Goal: Task Accomplishment & Management: Use online tool/utility

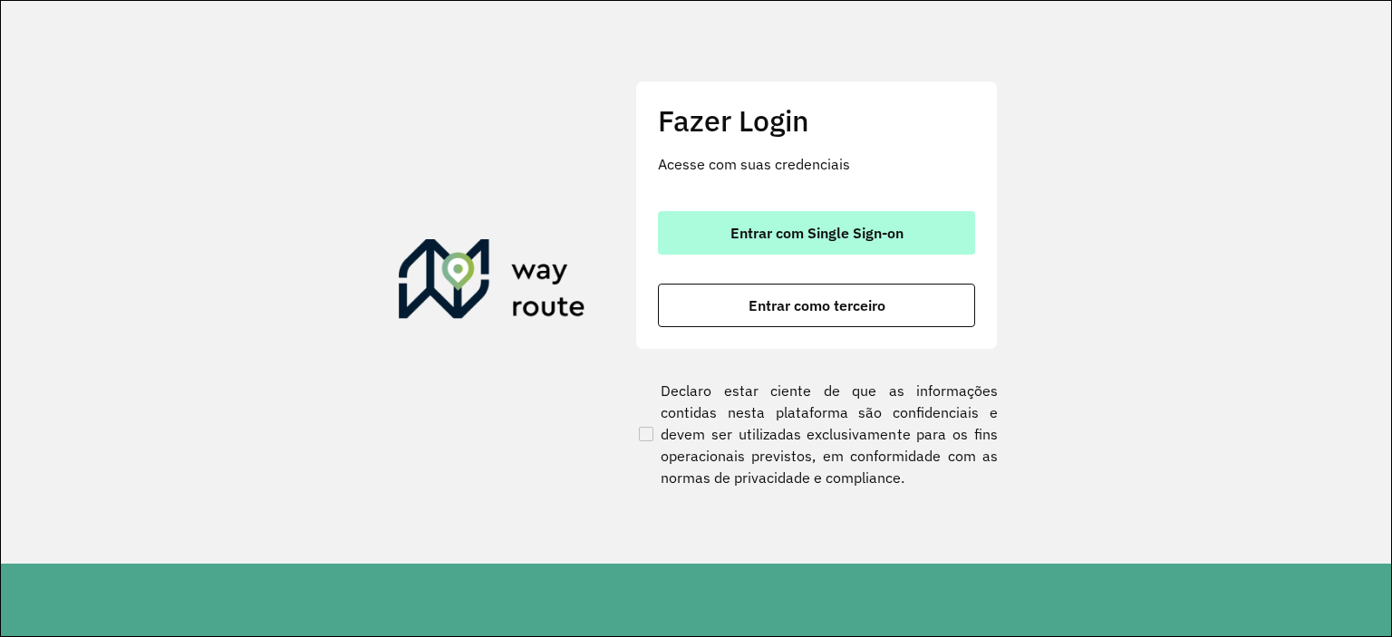
click at [834, 218] on button "Entrar com Single Sign-on" at bounding box center [816, 232] width 317 height 43
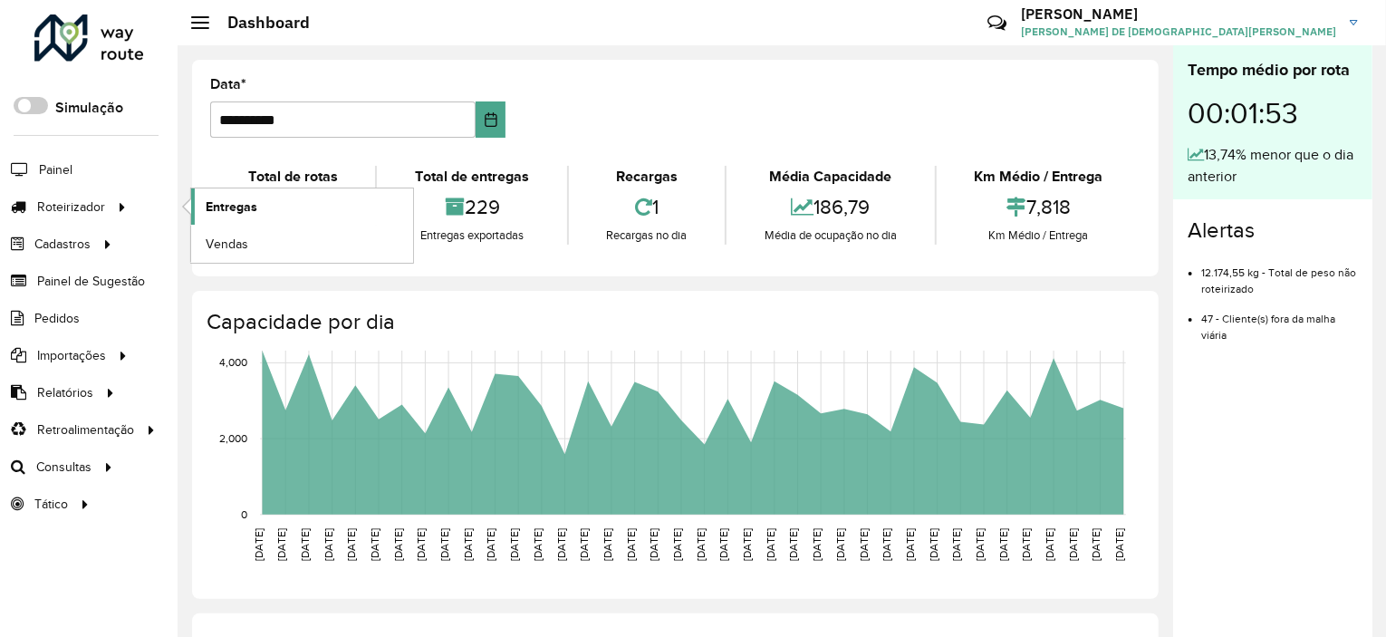
click at [227, 210] on span "Entregas" at bounding box center [232, 207] width 52 height 19
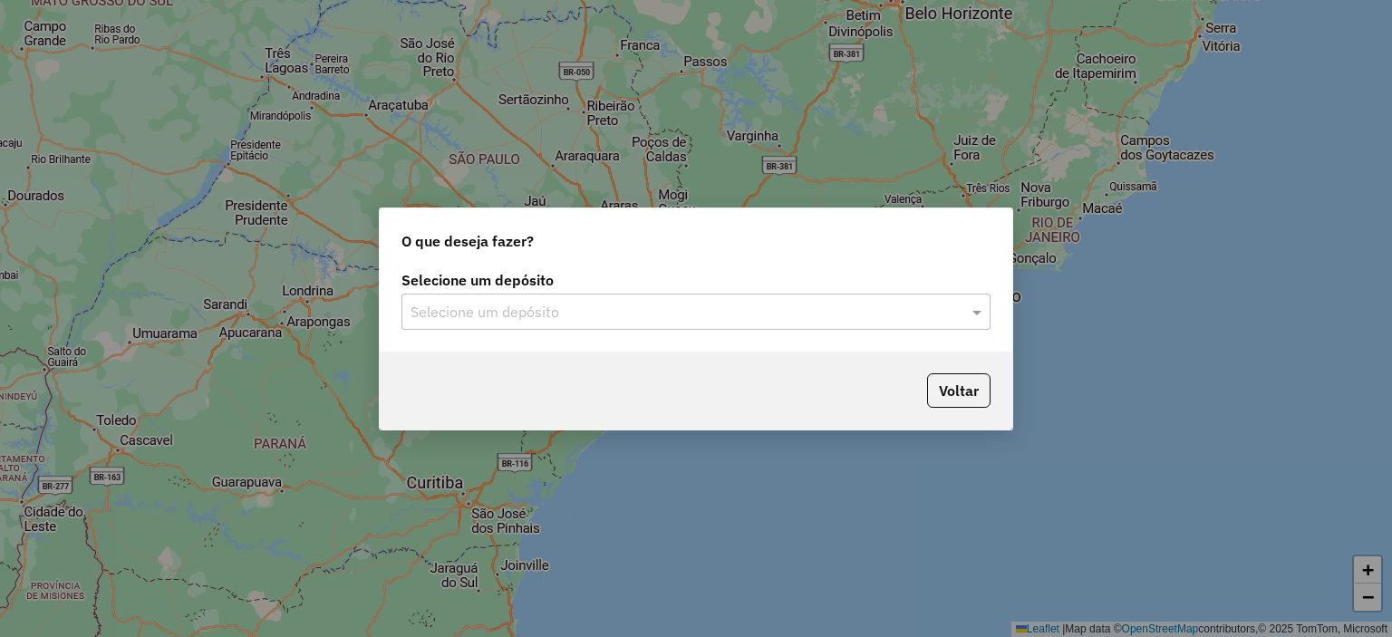
click at [608, 320] on input "text" at bounding box center [677, 313] width 535 height 22
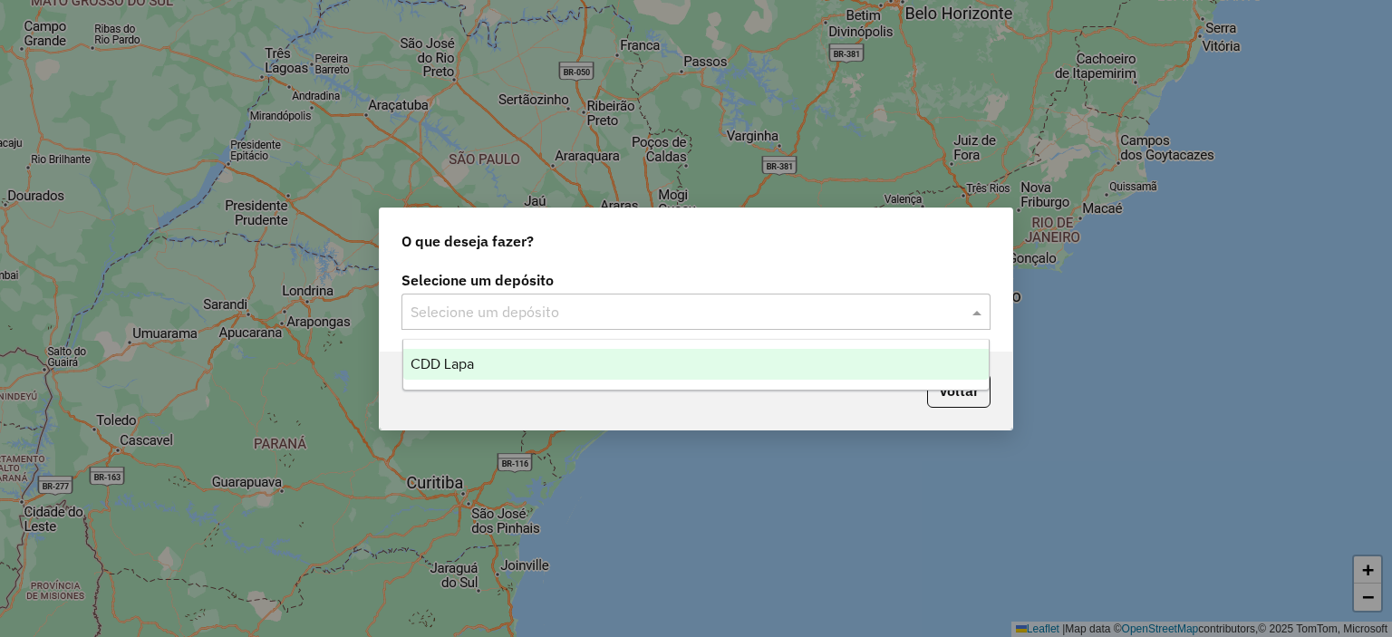
click at [576, 364] on div "CDD Lapa" at bounding box center [696, 364] width 586 height 31
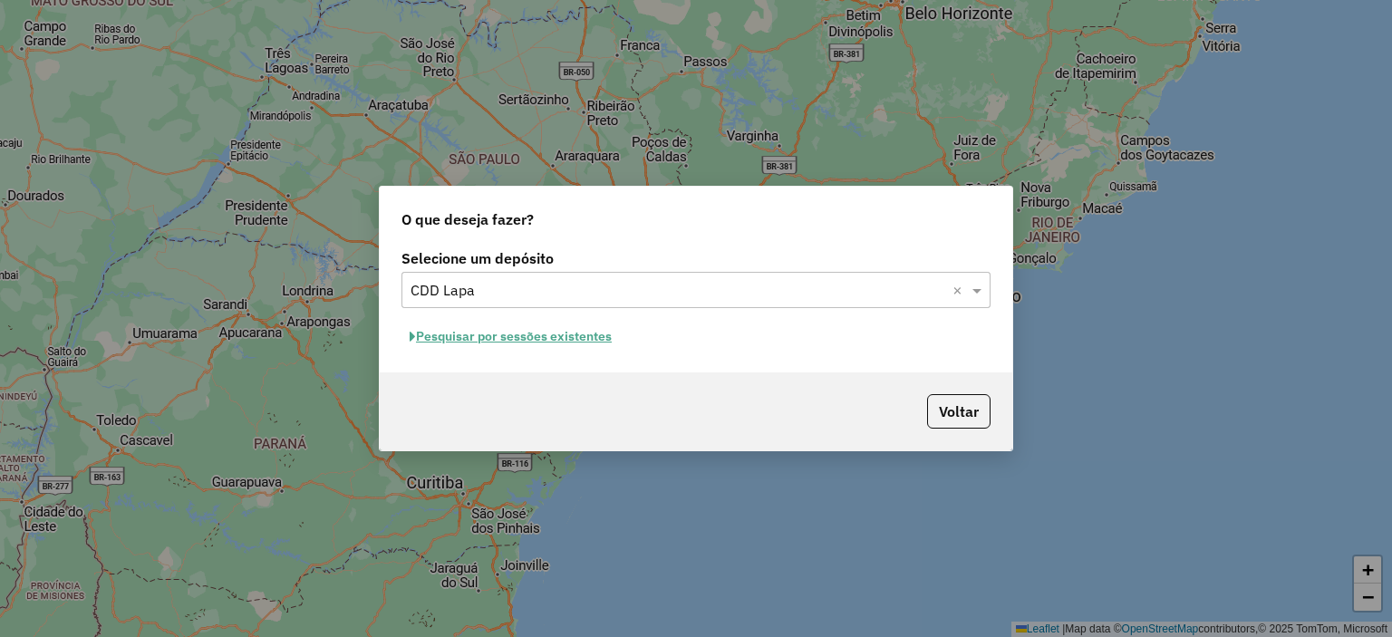
click at [603, 367] on div "Selecione um depósito Selecione um depósito × CDD Lapa × Pesquisar por sessões …" at bounding box center [696, 309] width 632 height 128
click at [522, 345] on button "Pesquisar por sessões existentes" at bounding box center [510, 337] width 218 height 28
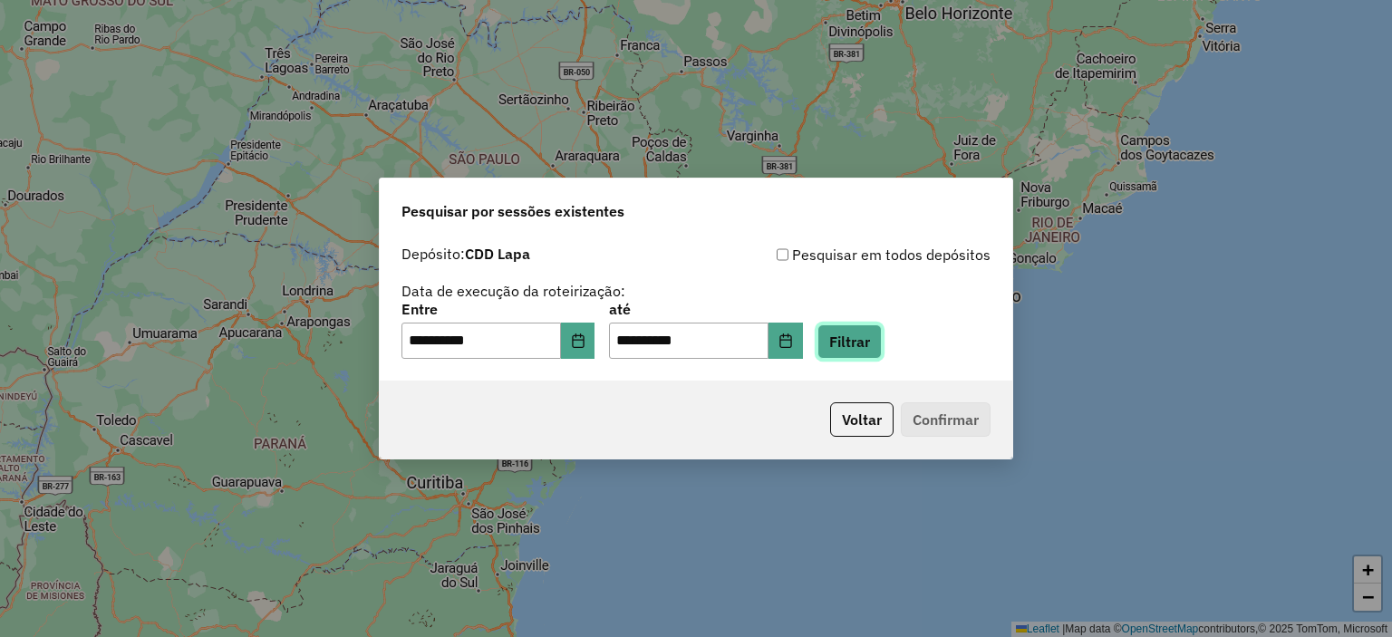
click at [877, 342] on button "Filtrar" at bounding box center [849, 341] width 64 height 34
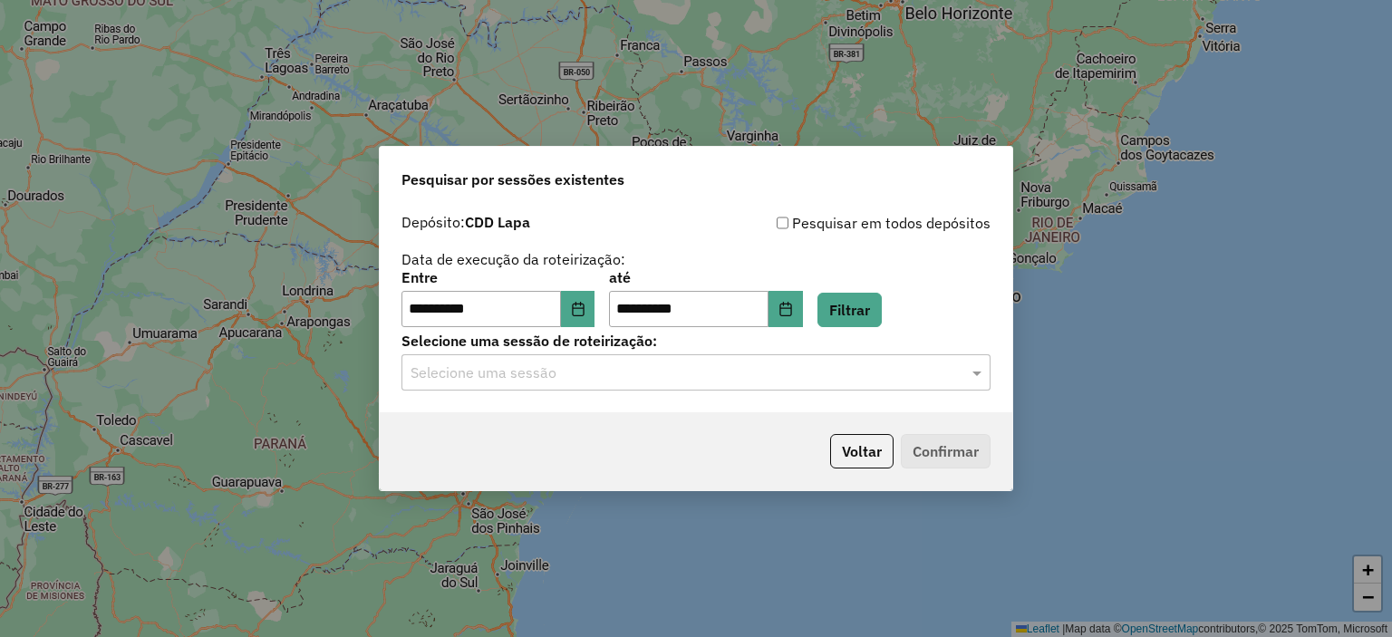
click at [651, 355] on div "Selecione uma sessão" at bounding box center [695, 372] width 589 height 36
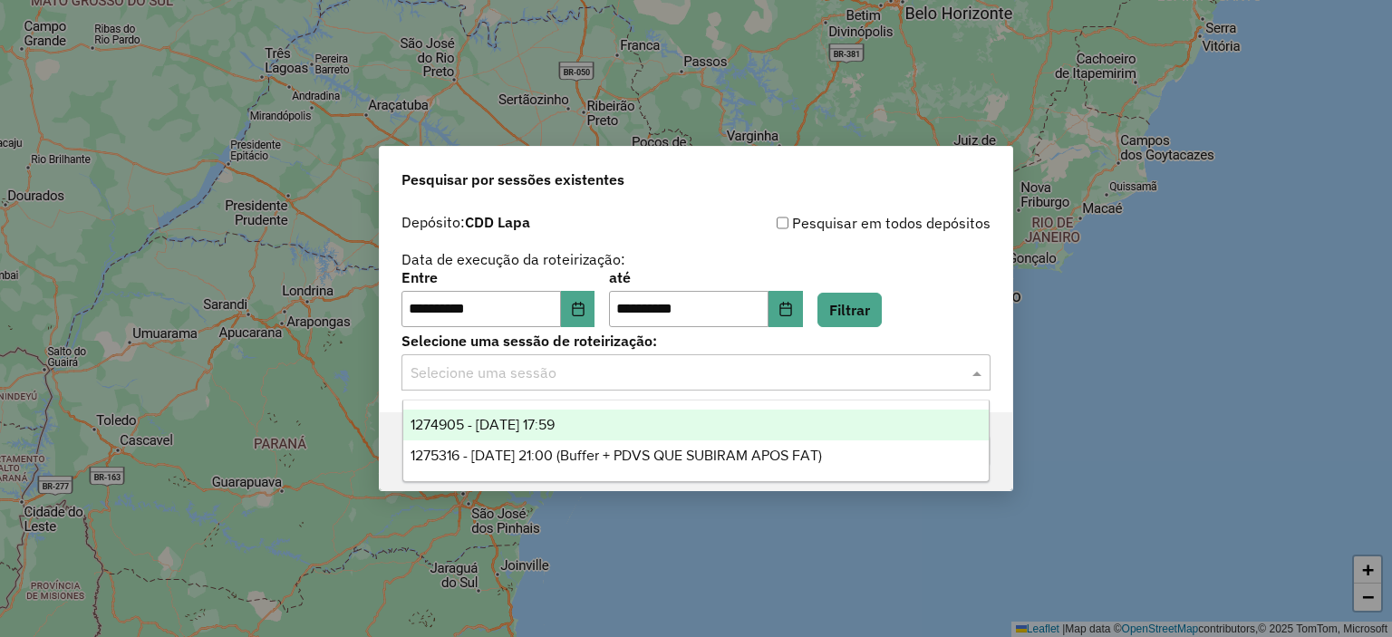
click at [604, 423] on div "1274905 - [DATE] 17:59" at bounding box center [696, 425] width 586 height 31
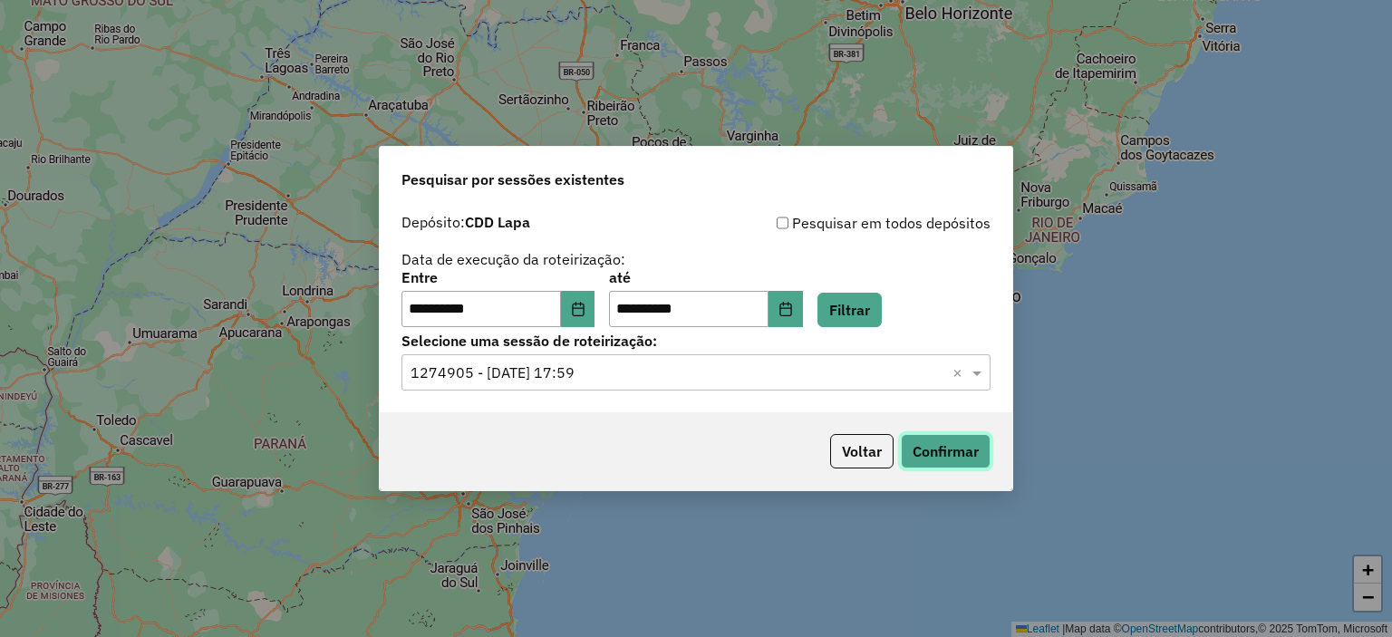
click at [961, 445] on button "Confirmar" at bounding box center [946, 451] width 90 height 34
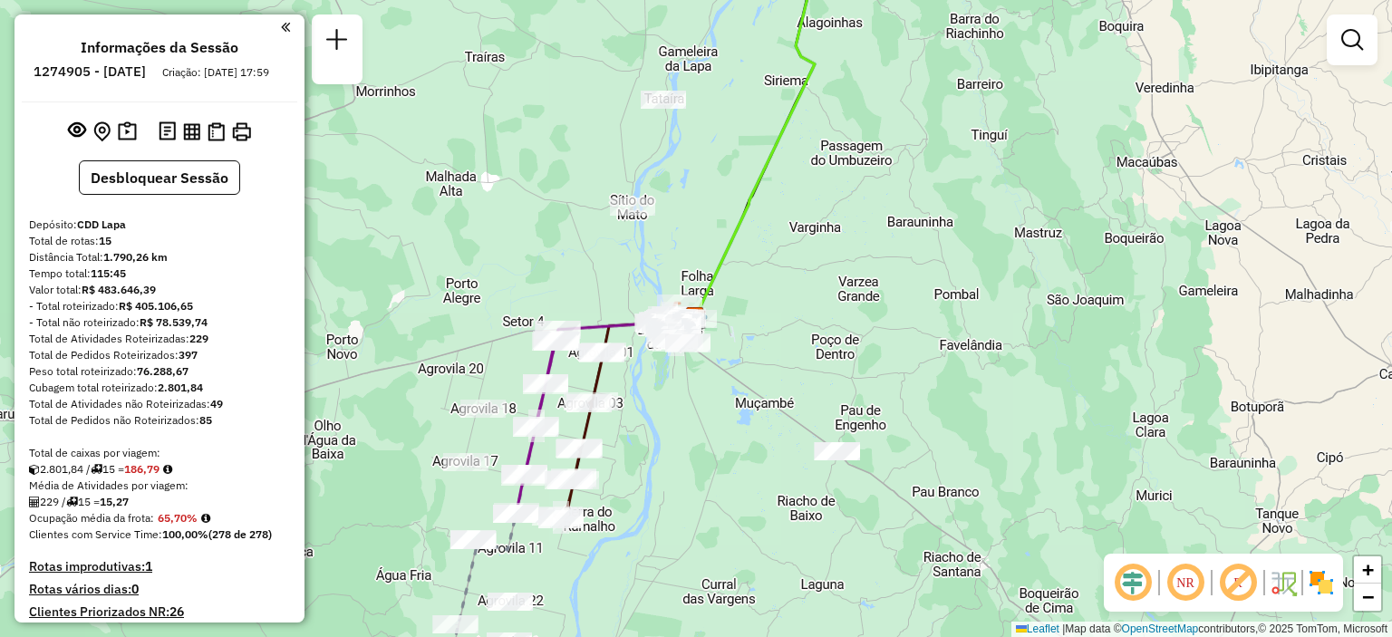
click at [1189, 593] on em at bounding box center [1184, 582] width 43 height 43
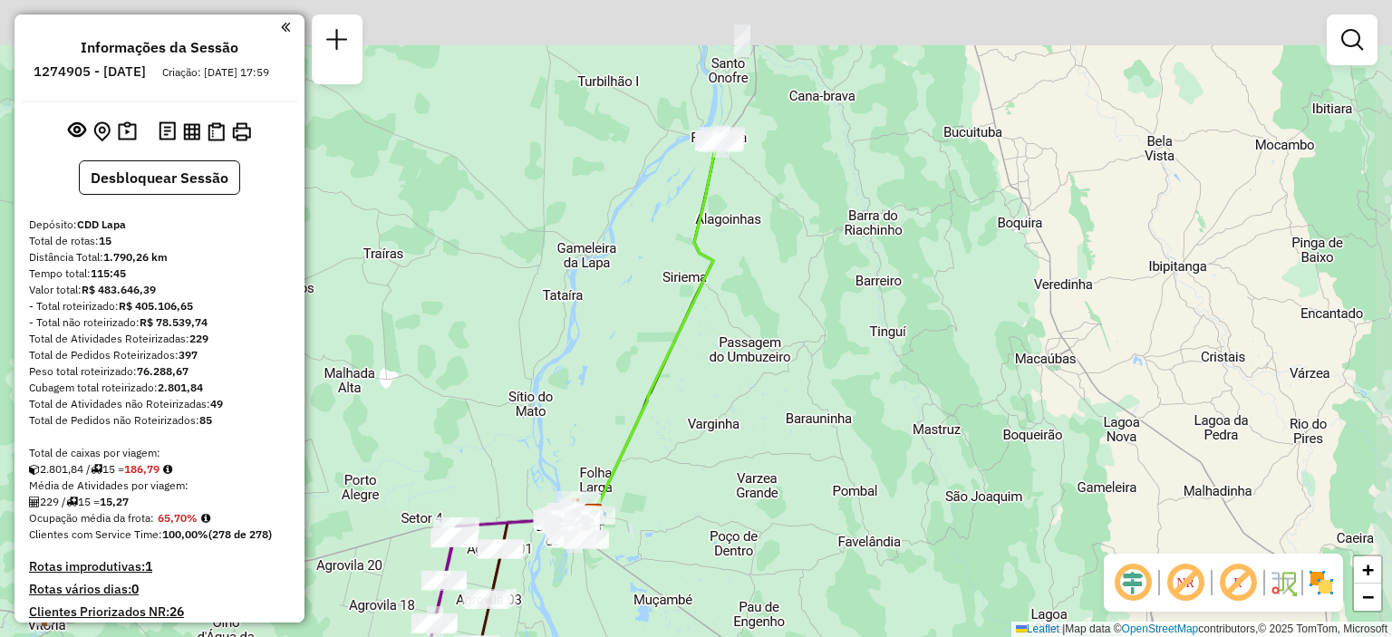
drag, startPoint x: 841, startPoint y: 262, endPoint x: 739, endPoint y: 459, distance: 222.1
click at [739, 459] on div "Janela de atendimento Grade de atendimento Capacidade Transportadoras Veículos …" at bounding box center [696, 318] width 1392 height 637
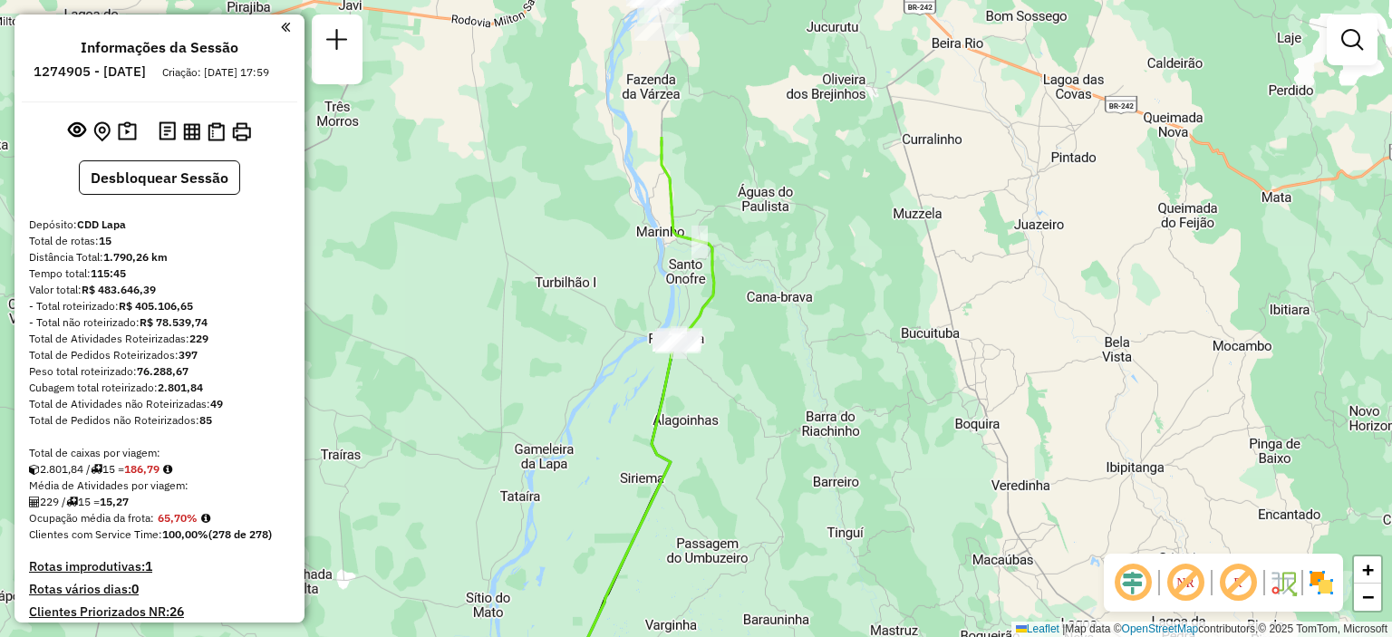
drag, startPoint x: 829, startPoint y: 222, endPoint x: 779, endPoint y: 478, distance: 261.2
click at [779, 478] on div "Janela de atendimento Grade de atendimento Capacidade Transportadoras Veículos …" at bounding box center [696, 318] width 1392 height 637
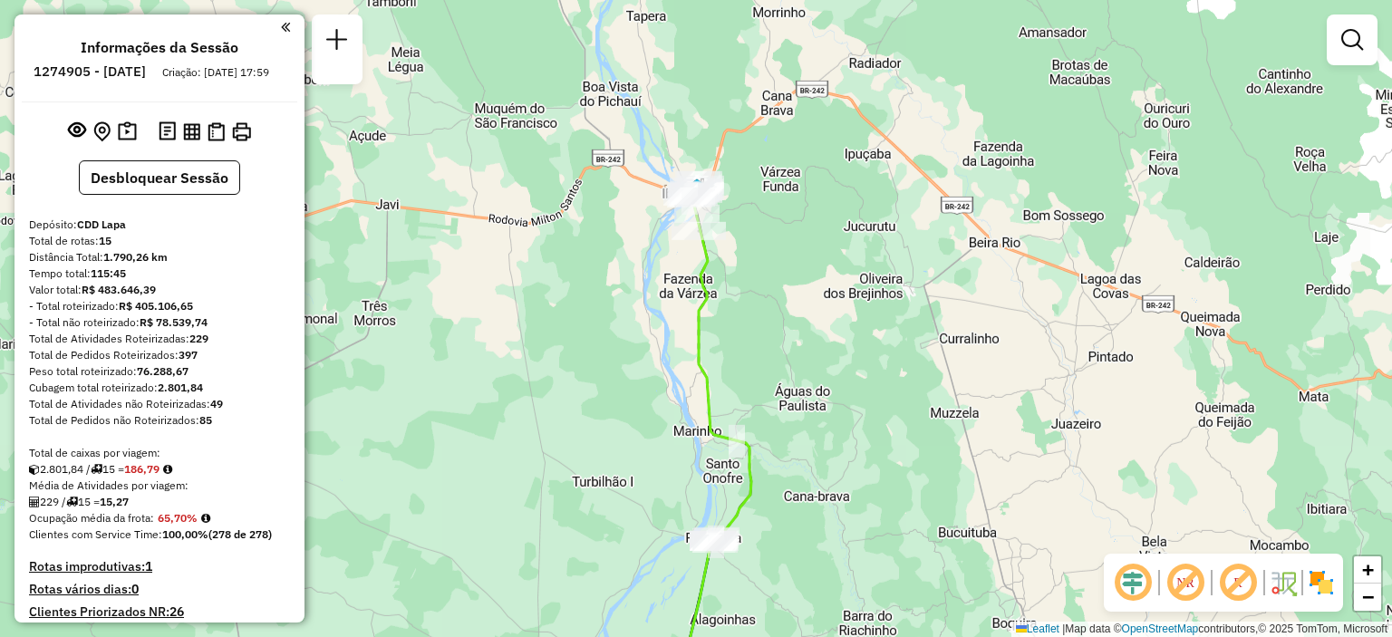
drag, startPoint x: 753, startPoint y: 251, endPoint x: 838, endPoint y: 212, distance: 93.7
click at [830, 234] on div "Janela de atendimento Grade de atendimento Capacidade Transportadoras Veículos …" at bounding box center [696, 318] width 1392 height 637
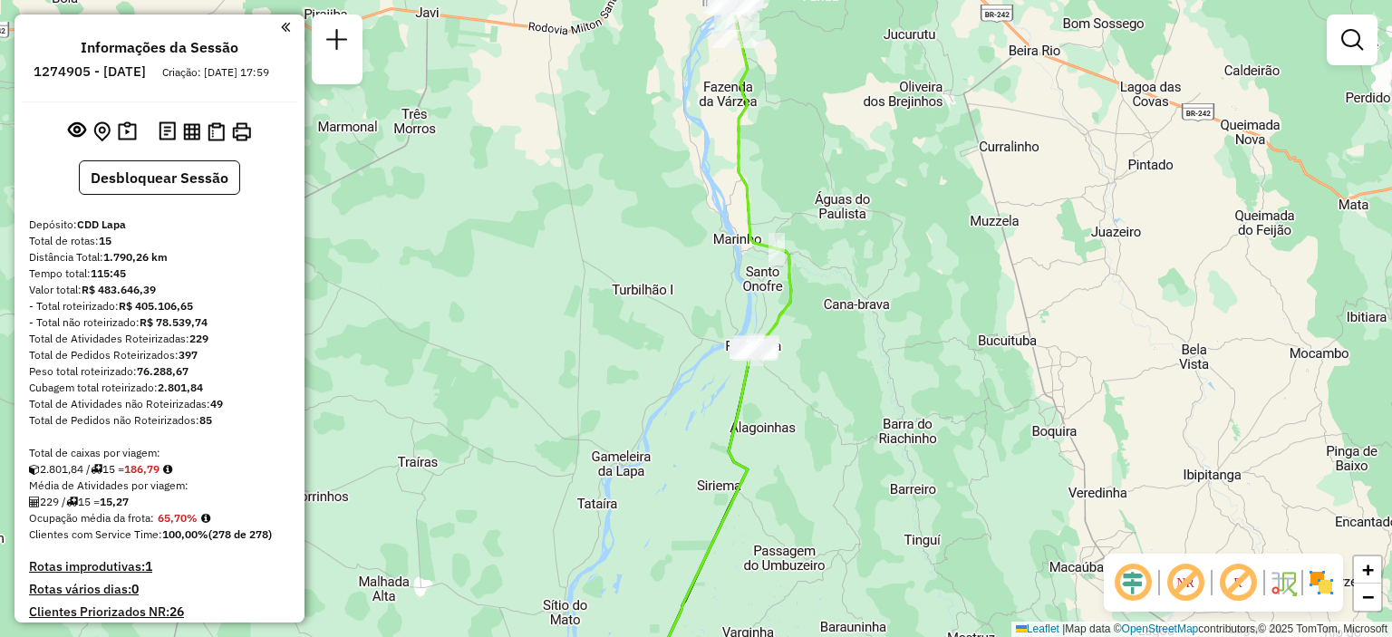
drag, startPoint x: 863, startPoint y: 76, endPoint x: 863, endPoint y: 29, distance: 47.1
click at [863, 29] on div "Janela de atendimento Grade de atendimento Capacidade Transportadoras Veículos …" at bounding box center [696, 318] width 1392 height 637
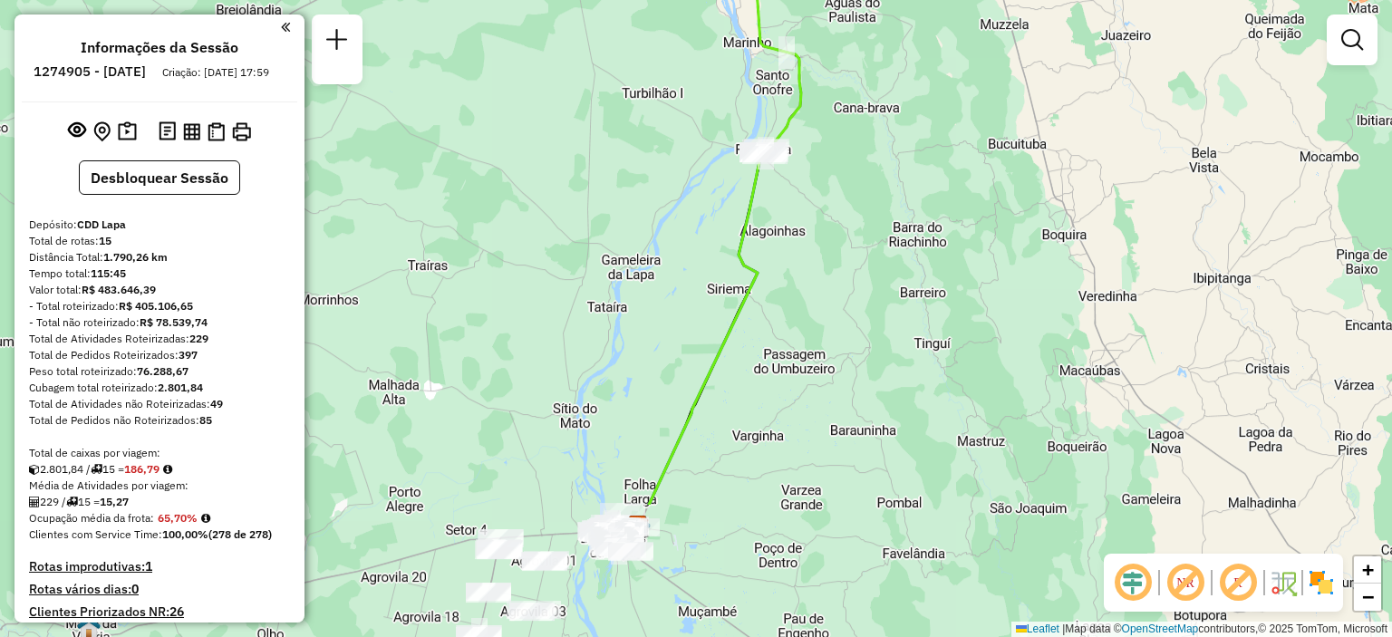
drag, startPoint x: 863, startPoint y: 163, endPoint x: 873, endPoint y: 1, distance: 162.5
click at [873, 1] on div "Janela de atendimento Grade de atendimento Capacidade Transportadoras Veículos …" at bounding box center [696, 318] width 1392 height 637
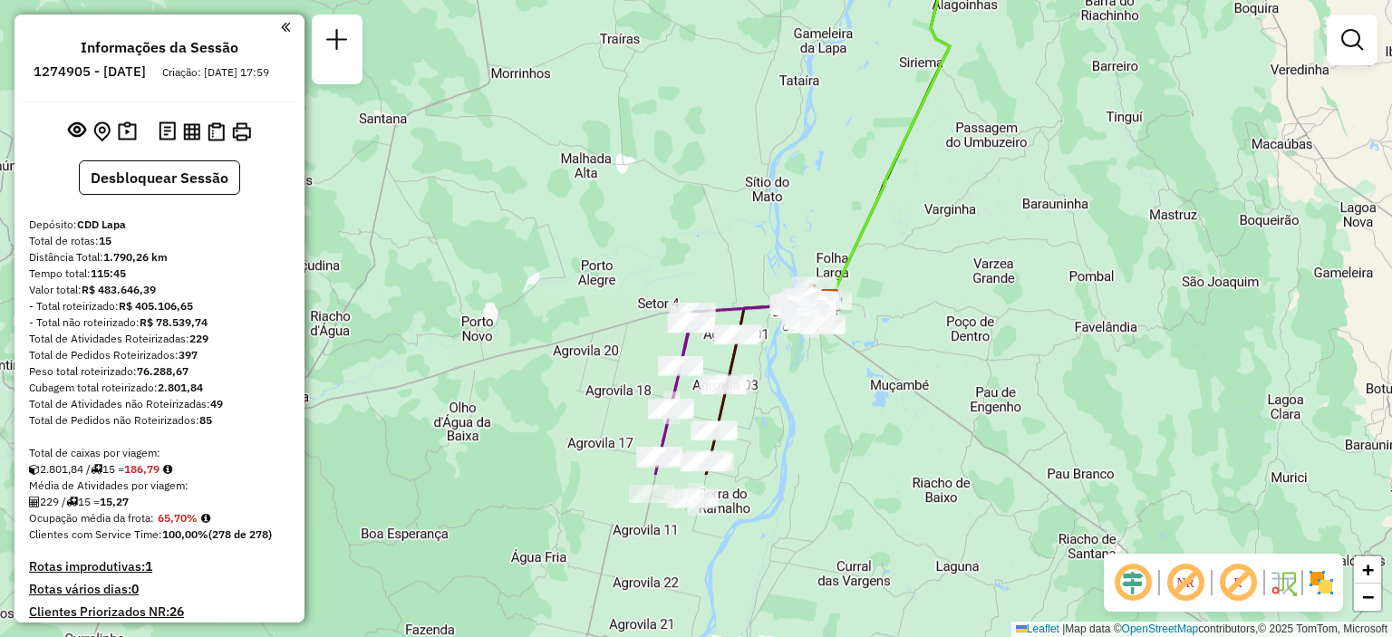
drag, startPoint x: 761, startPoint y: 474, endPoint x: 951, endPoint y: 247, distance: 295.8
click at [952, 247] on div "Janela de atendimento Grade de atendimento Capacidade Transportadoras Veículos …" at bounding box center [696, 318] width 1392 height 637
click at [1374, 572] on link "+" at bounding box center [1367, 569] width 27 height 27
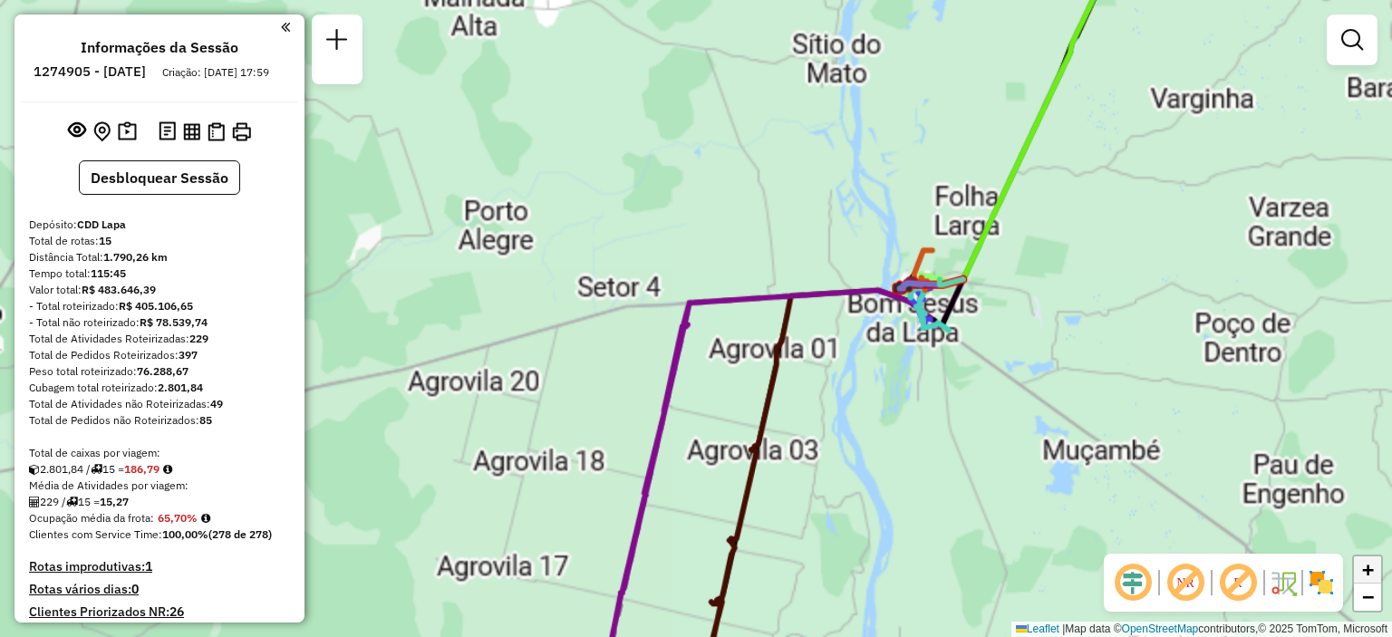
click at [1374, 572] on link "+" at bounding box center [1367, 569] width 27 height 27
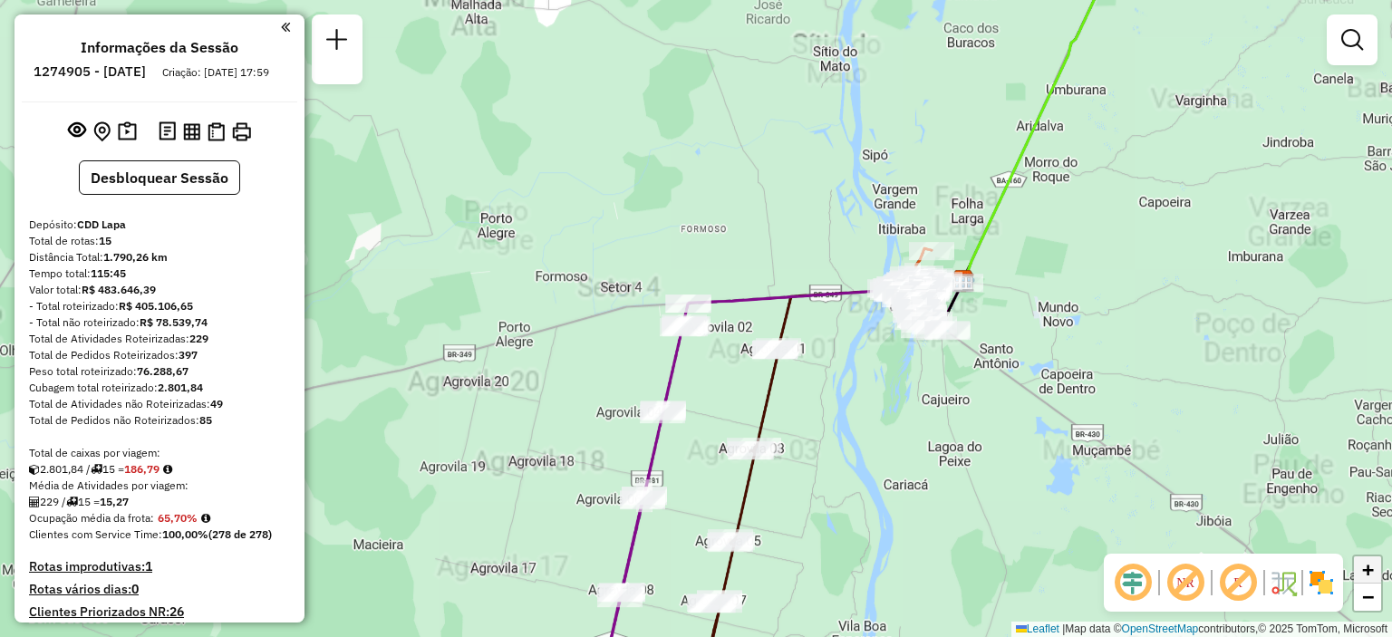
click at [1375, 572] on link "+" at bounding box center [1367, 569] width 27 height 27
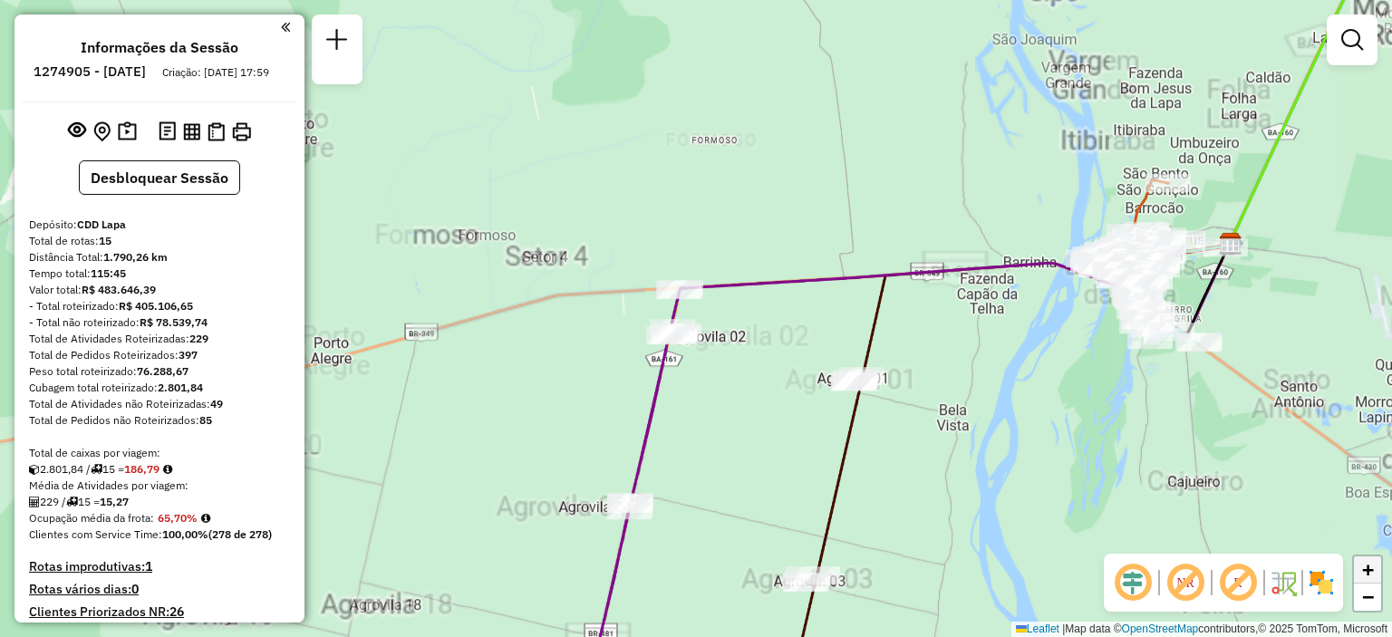
click at [1374, 571] on link "+" at bounding box center [1367, 569] width 27 height 27
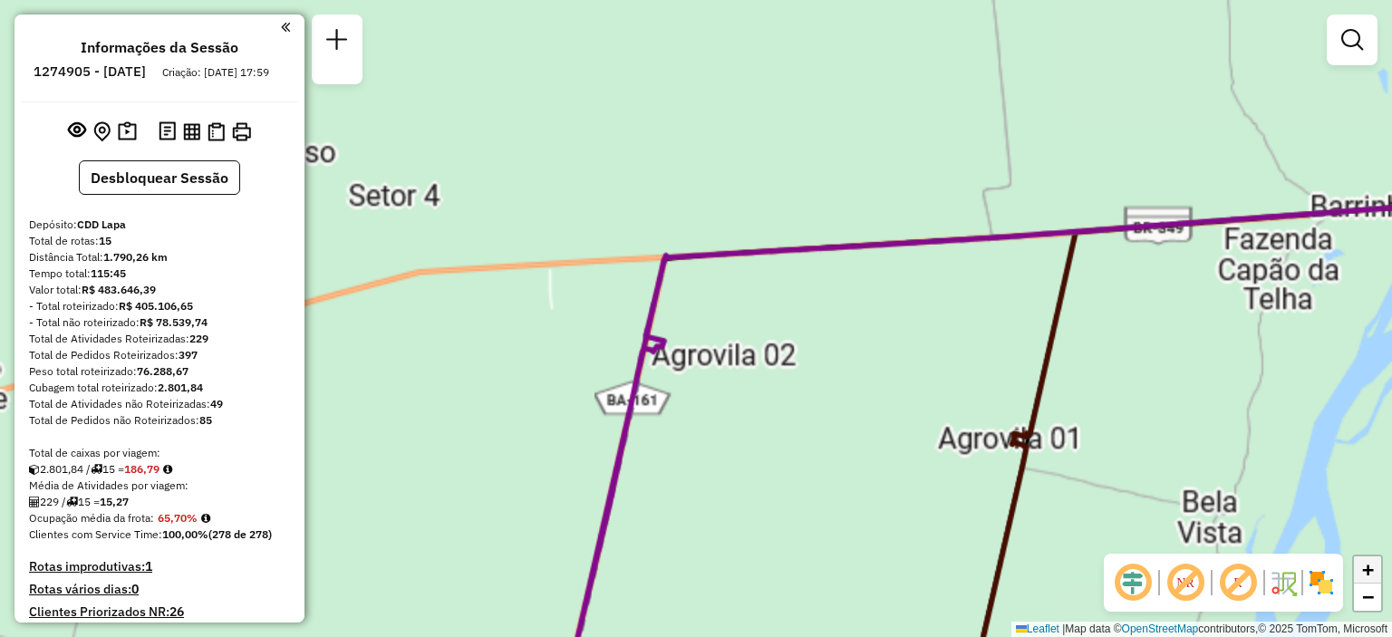
click at [1374, 571] on link "+" at bounding box center [1367, 569] width 27 height 27
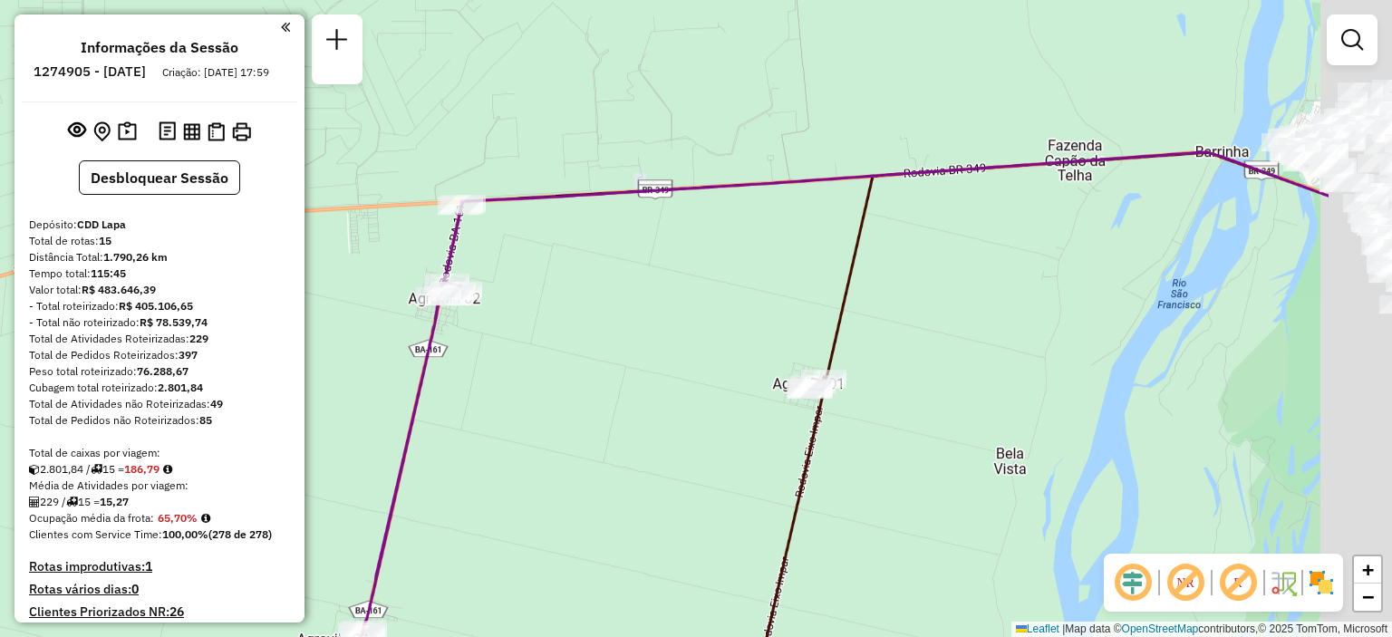
drag, startPoint x: 1230, startPoint y: 398, endPoint x: 956, endPoint y: 309, distance: 287.7
click at [985, 323] on div "Janela de atendimento Grade de atendimento Capacidade Transportadoras Veículos …" at bounding box center [696, 318] width 1392 height 637
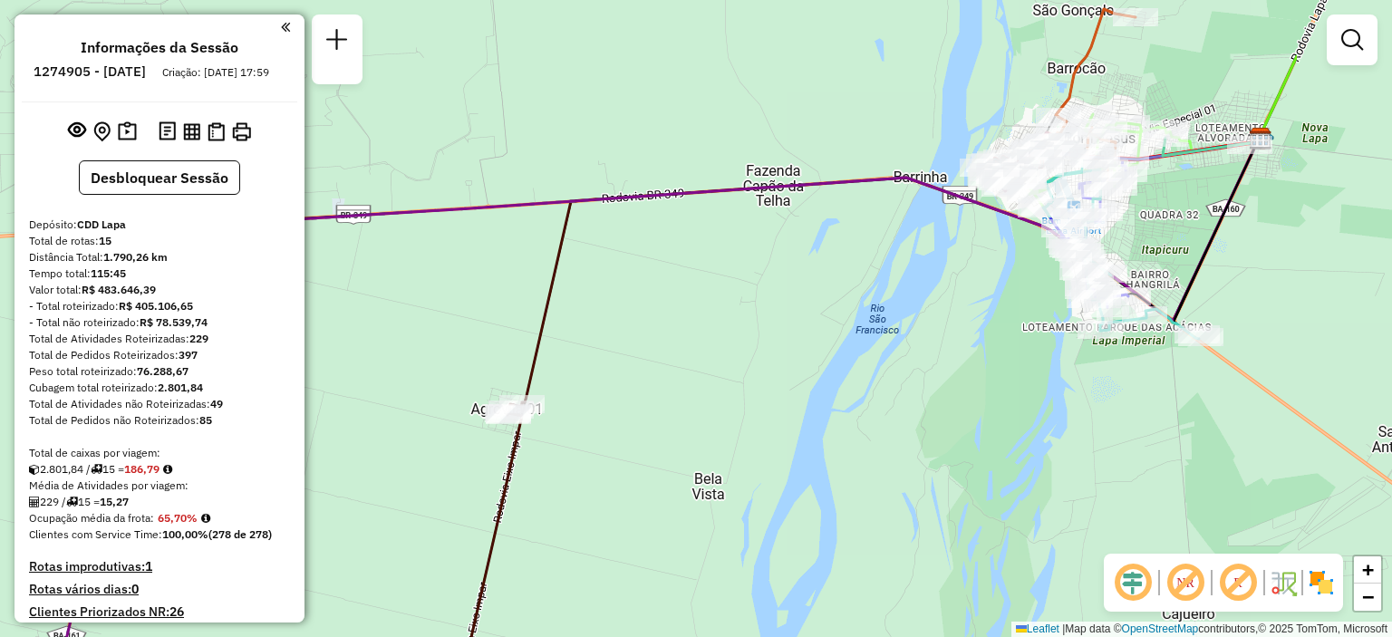
drag, startPoint x: 1143, startPoint y: 201, endPoint x: 911, endPoint y: 256, distance: 238.4
click at [911, 256] on div "Janela de atendimento Grade de atendimento Capacidade Transportadoras Veículos …" at bounding box center [696, 318] width 1392 height 637
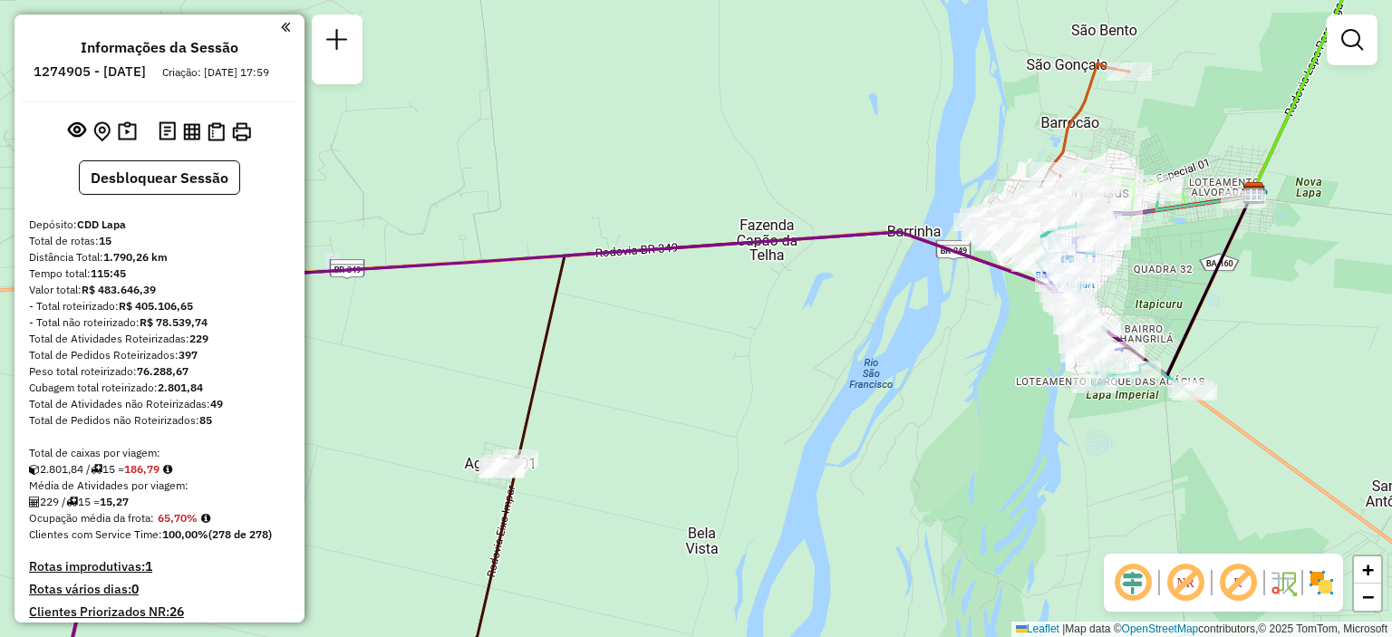
drag, startPoint x: 1172, startPoint y: 213, endPoint x: 1153, endPoint y: 279, distance: 69.1
click at [1153, 279] on div "Janela de atendimento Grade de atendimento Capacidade Transportadoras Veículos …" at bounding box center [696, 318] width 1392 height 637
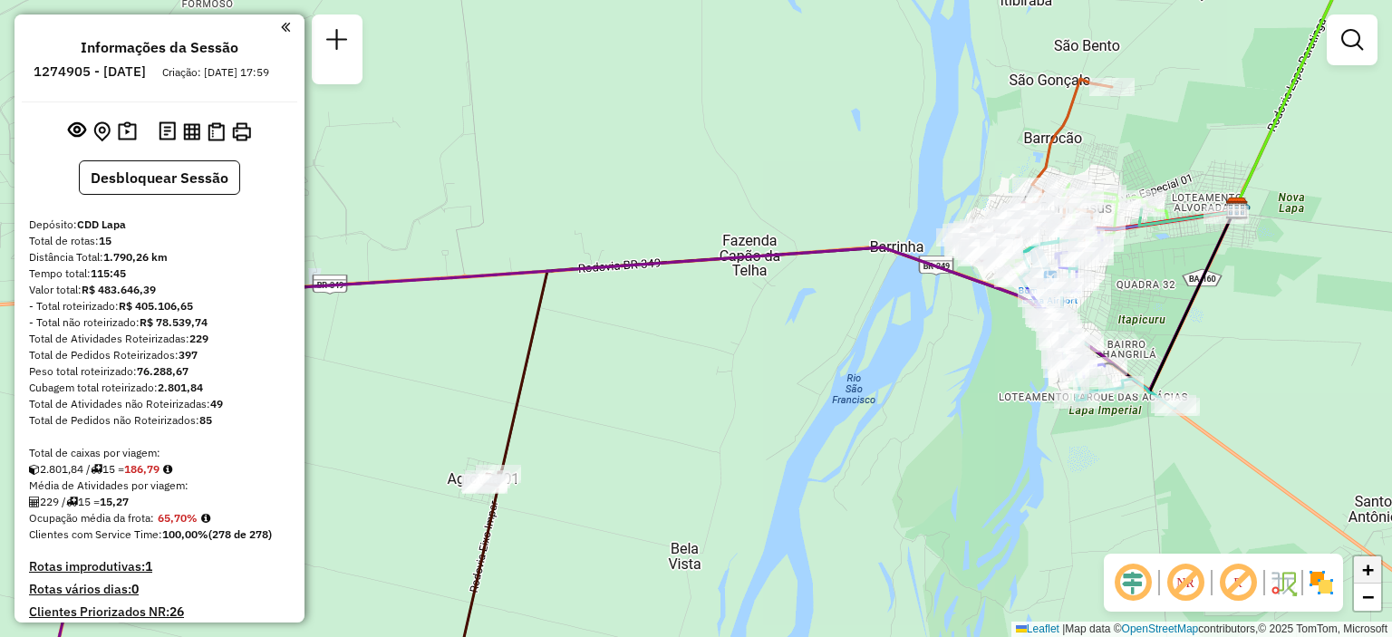
click at [1375, 571] on link "+" at bounding box center [1367, 569] width 27 height 27
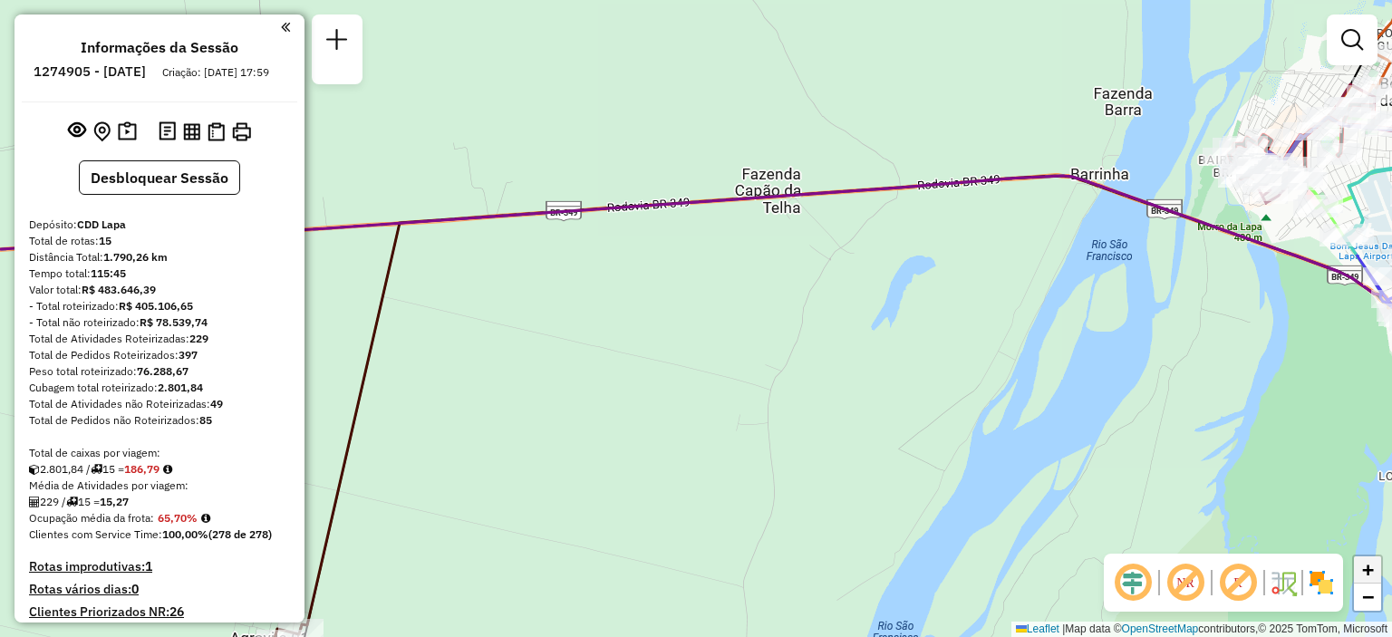
click at [1374, 572] on link "+" at bounding box center [1367, 569] width 27 height 27
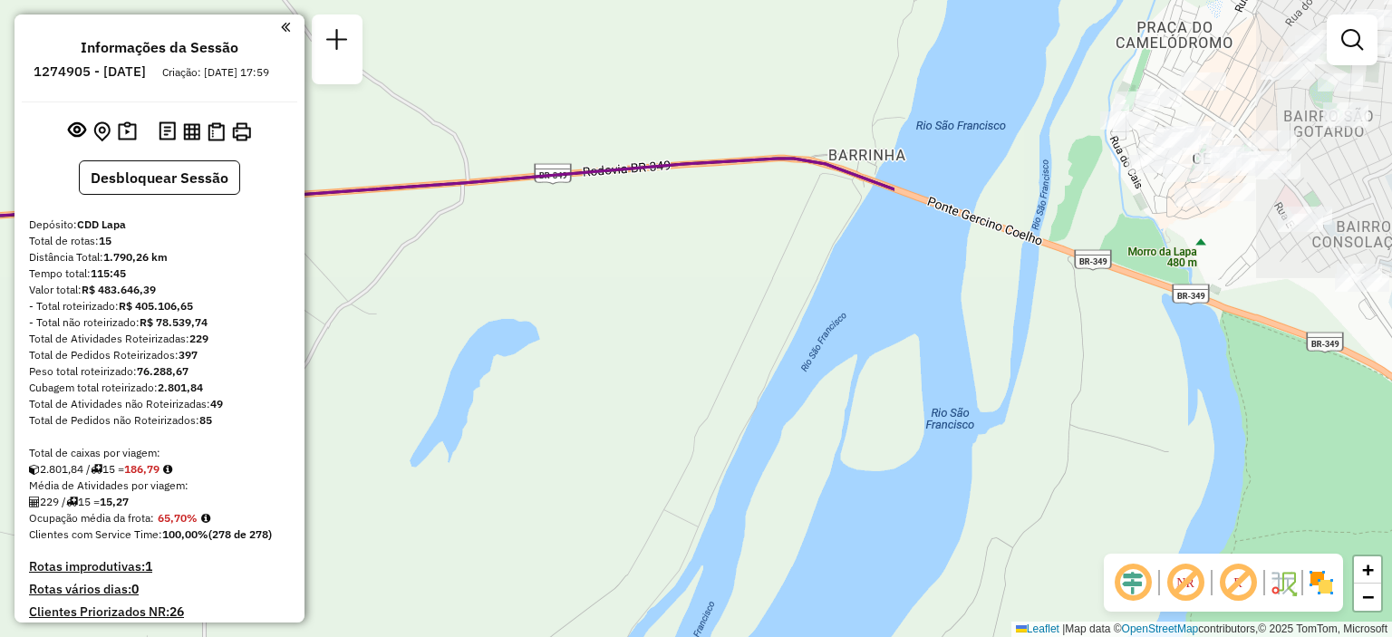
drag, startPoint x: 1307, startPoint y: 327, endPoint x: 665, endPoint y: 450, distance: 654.1
click at [674, 454] on div "Janela de atendimento Grade de atendimento Capacidade Transportadoras Veículos …" at bounding box center [696, 318] width 1392 height 637
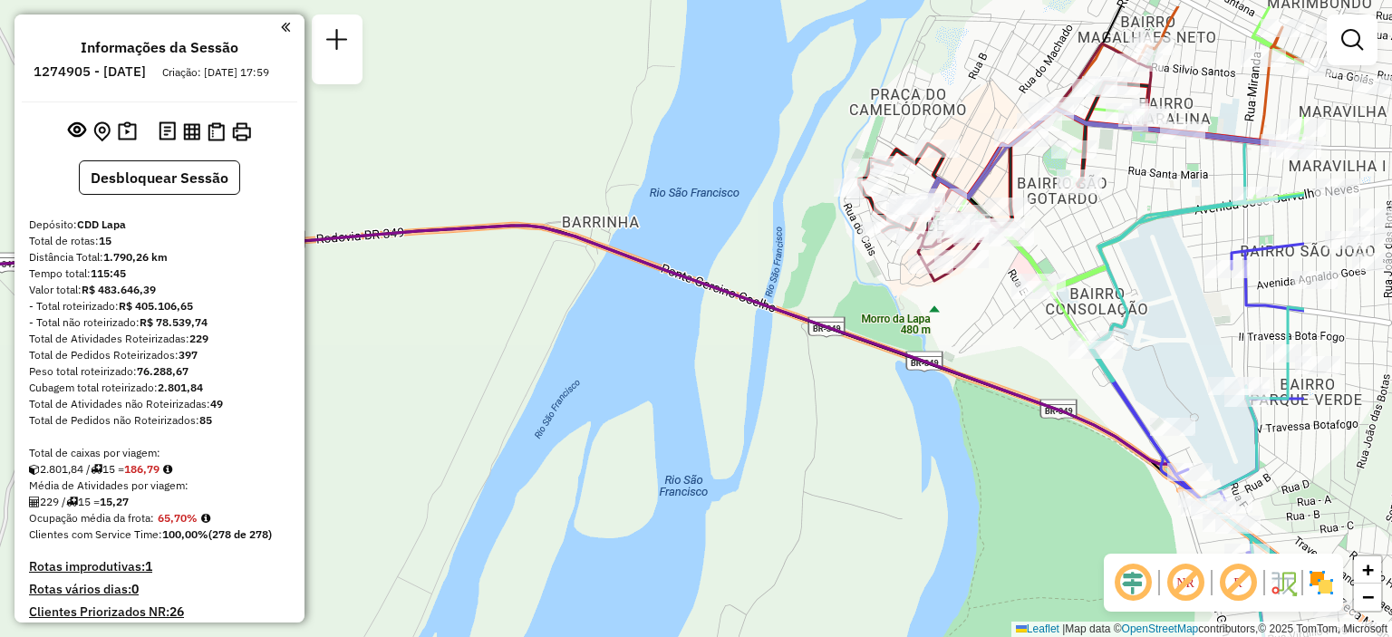
drag, startPoint x: 1029, startPoint y: 367, endPoint x: 829, endPoint y: 436, distance: 211.7
click at [829, 436] on div "Janela de atendimento Grade de atendimento Capacidade Transportadoras Veículos …" at bounding box center [696, 318] width 1392 height 637
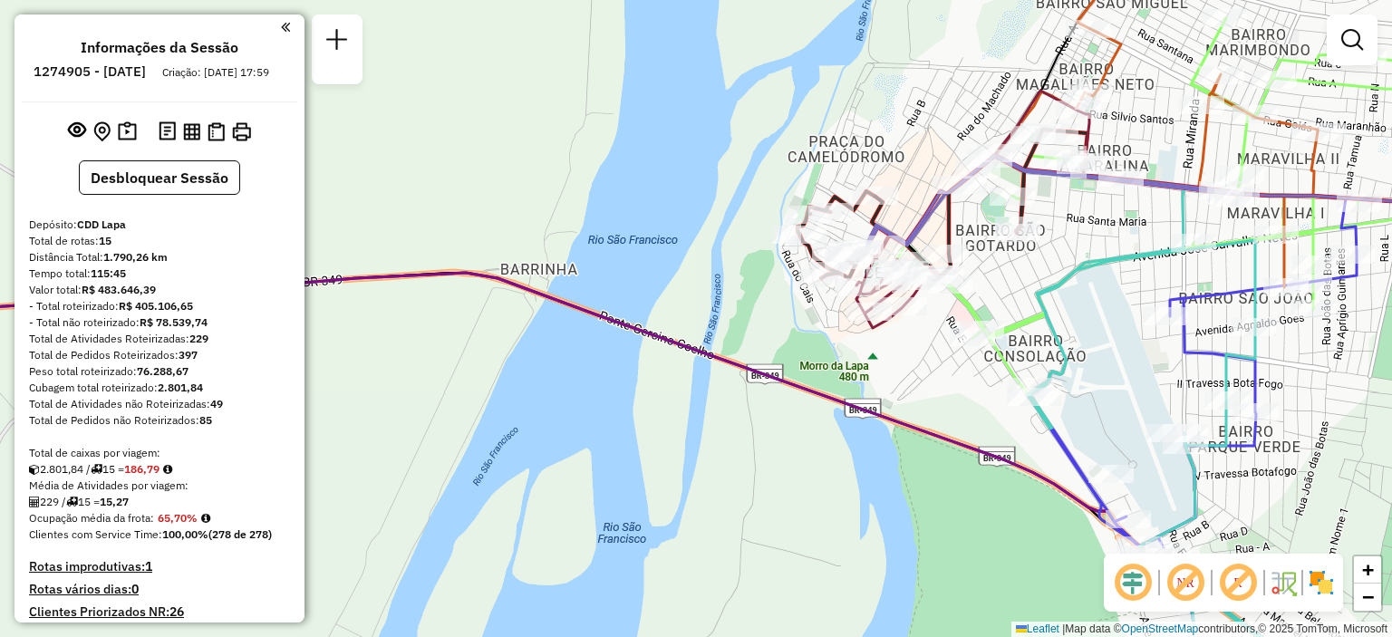
drag, startPoint x: 960, startPoint y: 342, endPoint x: 899, endPoint y: 389, distance: 77.6
click at [899, 389] on div "Janela de atendimento Grade de atendimento Capacidade Transportadoras Veículos …" at bounding box center [696, 318] width 1392 height 637
click at [1359, 572] on link "+" at bounding box center [1367, 569] width 27 height 27
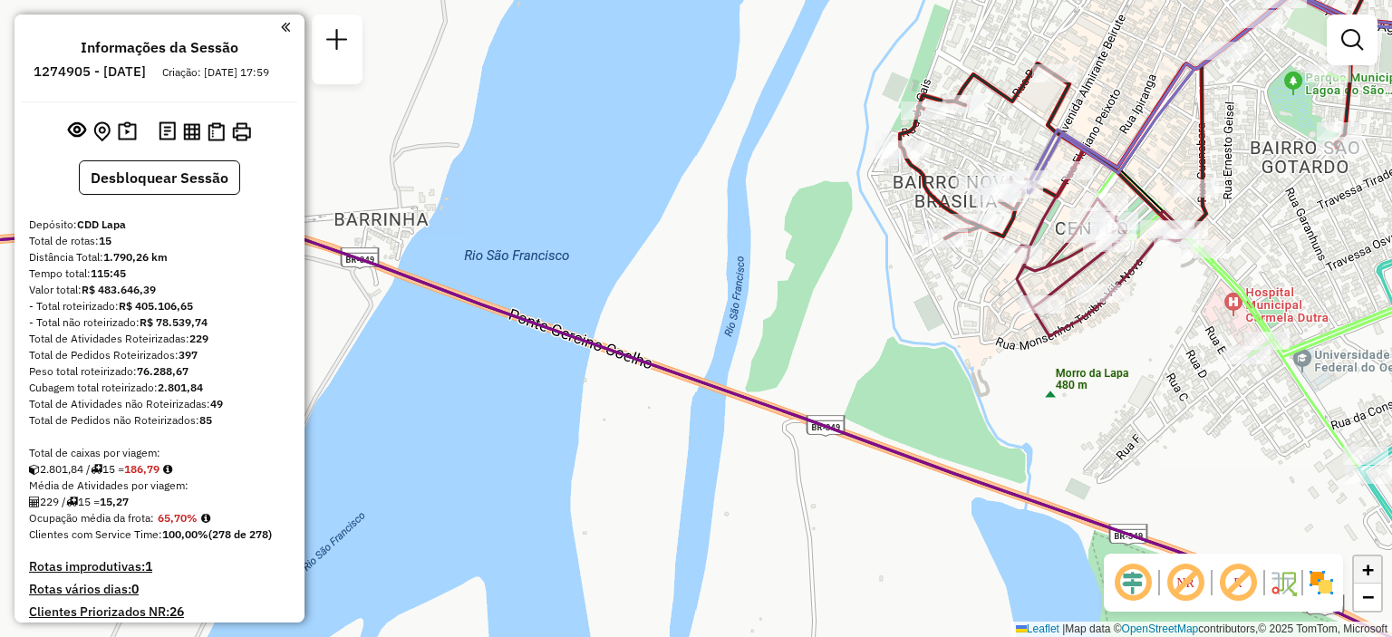
click at [1372, 572] on span "+" at bounding box center [1368, 569] width 12 height 23
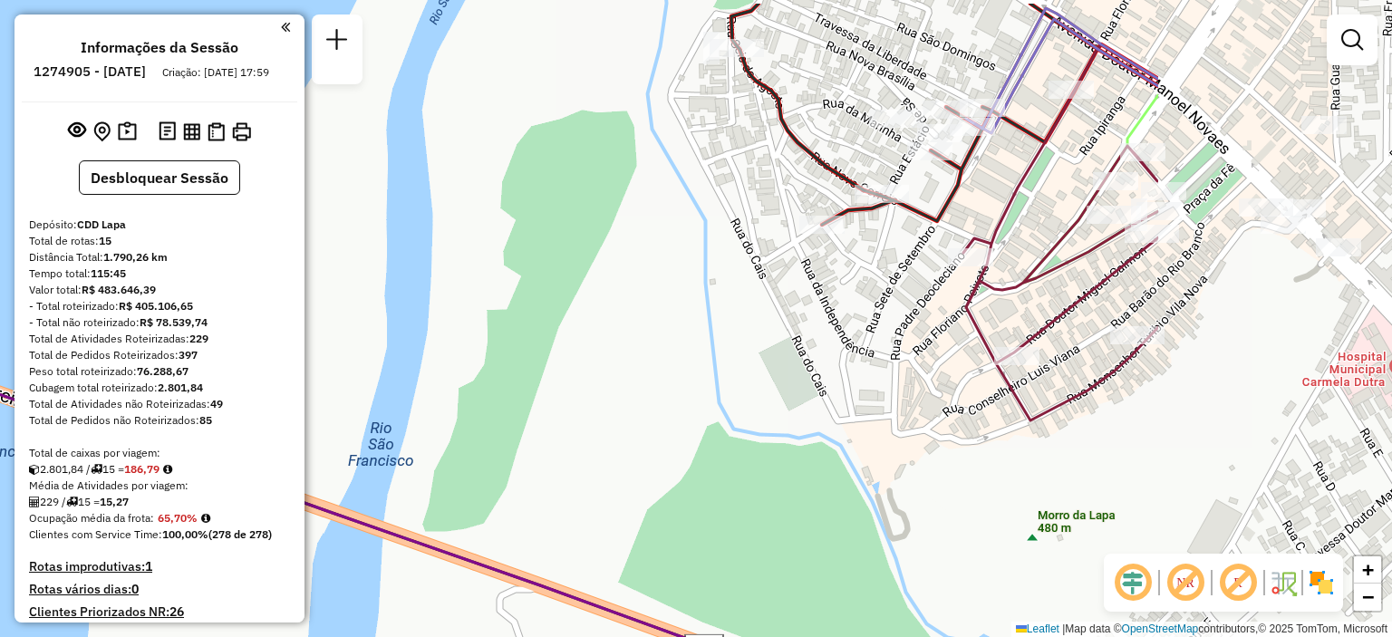
drag, startPoint x: 1221, startPoint y: 391, endPoint x: 875, endPoint y: 458, distance: 352.5
click at [889, 459] on div "Janela de atendimento Grade de atendimento Capacidade Transportadoras Veículos …" at bounding box center [696, 318] width 1392 height 637
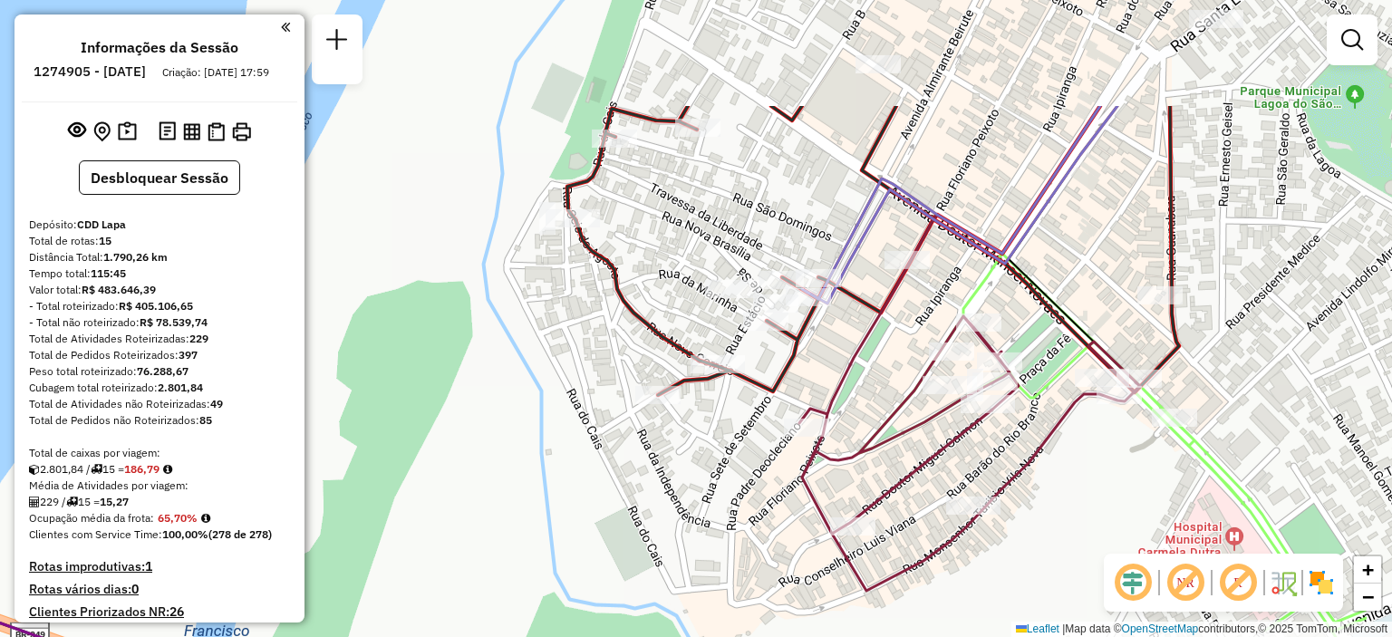
drag, startPoint x: 914, startPoint y: 303, endPoint x: 747, endPoint y: 474, distance: 239.0
click at [747, 474] on div "Janela de atendimento Grade de atendimento Capacidade Transportadoras Veículos …" at bounding box center [696, 318] width 1392 height 637
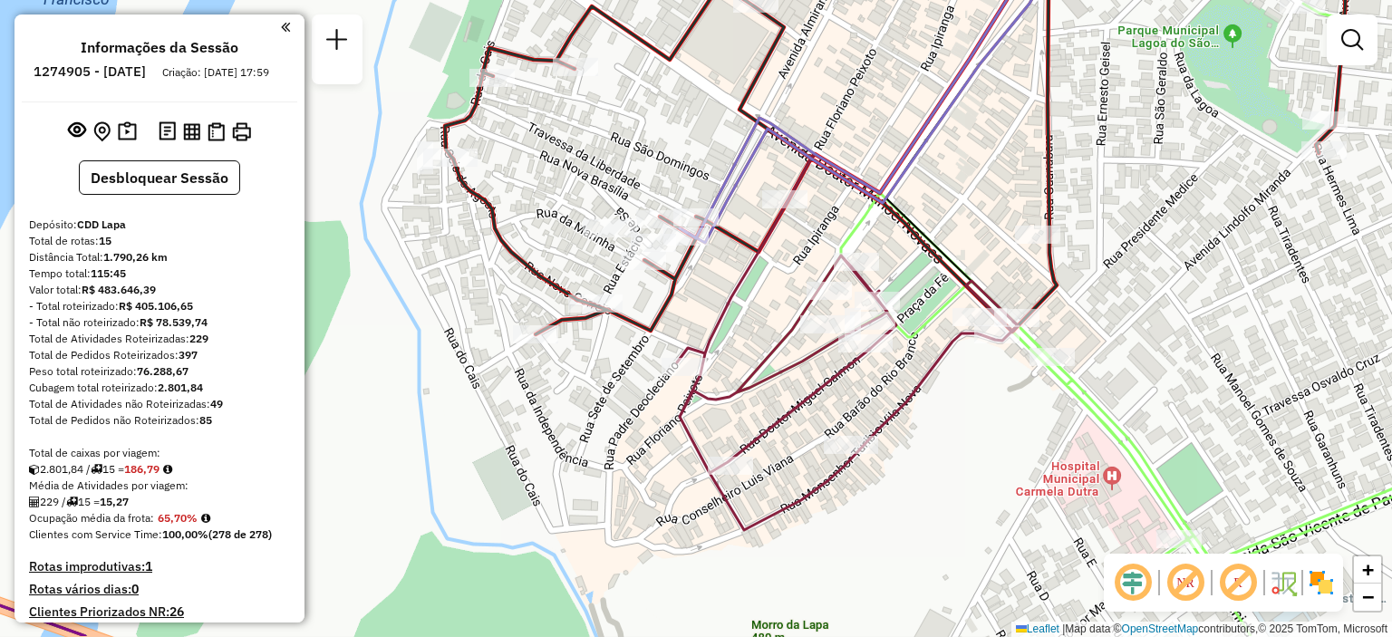
drag, startPoint x: 1119, startPoint y: 526, endPoint x: 1005, endPoint y: 462, distance: 130.6
click at [1005, 462] on div "Janela de atendimento Grade de atendimento Capacidade Transportadoras Veículos …" at bounding box center [696, 318] width 1392 height 637
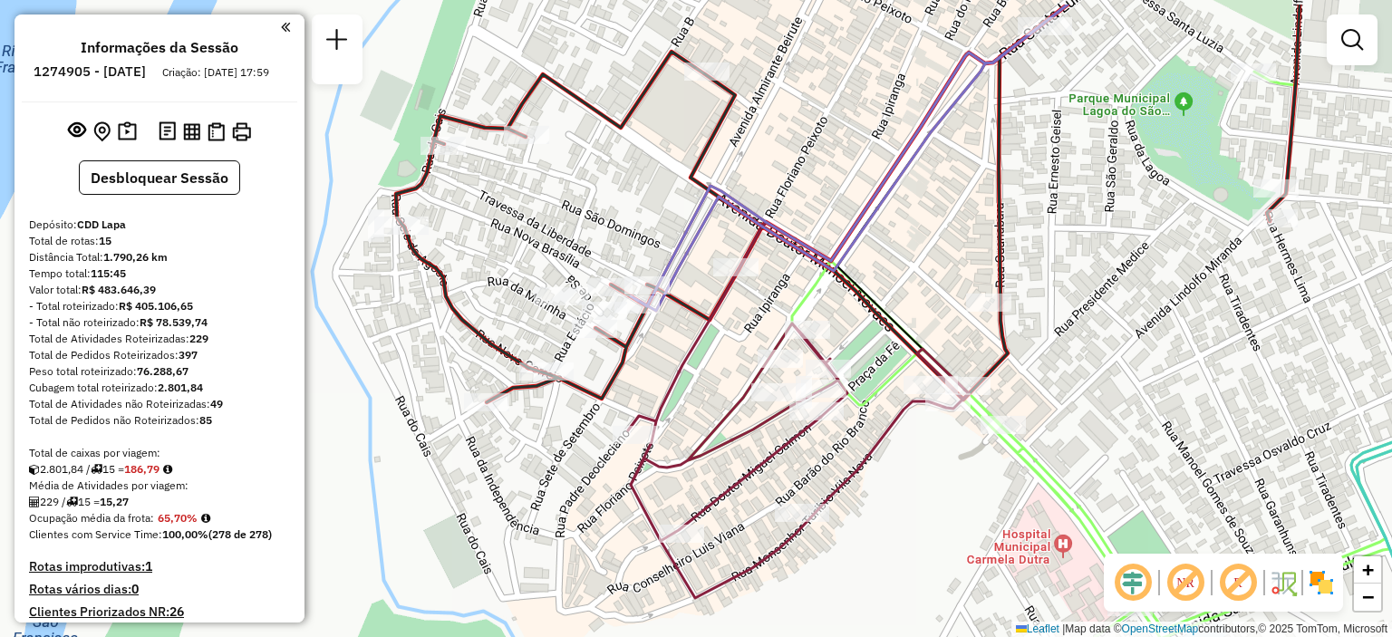
drag, startPoint x: 1001, startPoint y: 461, endPoint x: 953, endPoint y: 530, distance: 84.0
click at [953, 530] on div "Janela de atendimento Grade de atendimento Capacidade Transportadoras Veículos …" at bounding box center [696, 318] width 1392 height 637
